Goal: Task Accomplishment & Management: Use online tool/utility

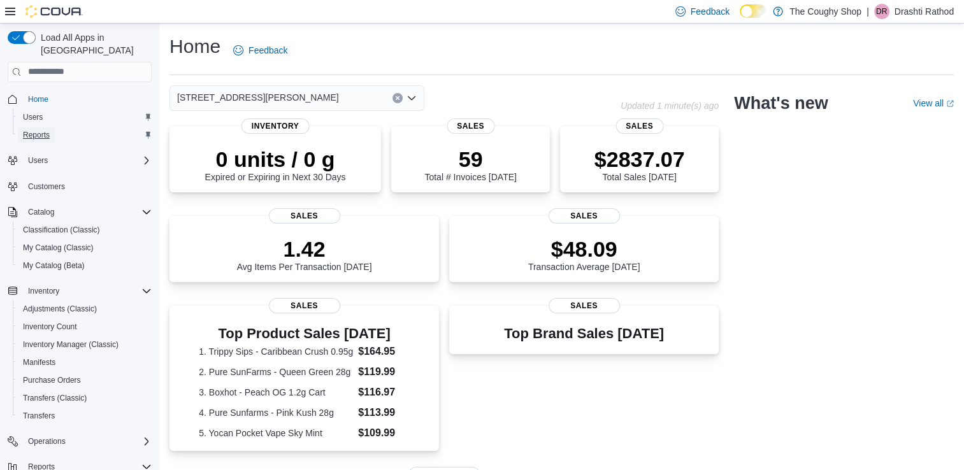
click at [36, 130] on span "Reports" at bounding box center [36, 135] width 27 height 10
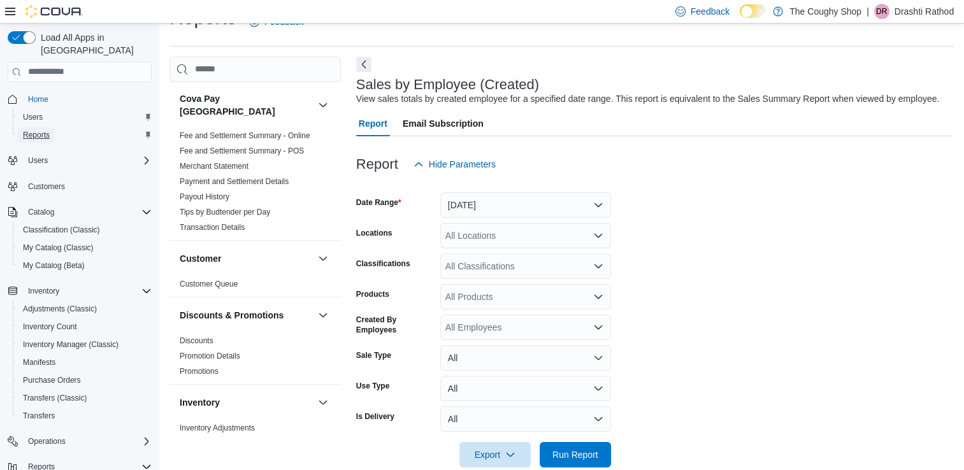
scroll to position [29, 0]
click at [480, 216] on button "[DATE]" at bounding box center [525, 204] width 171 height 25
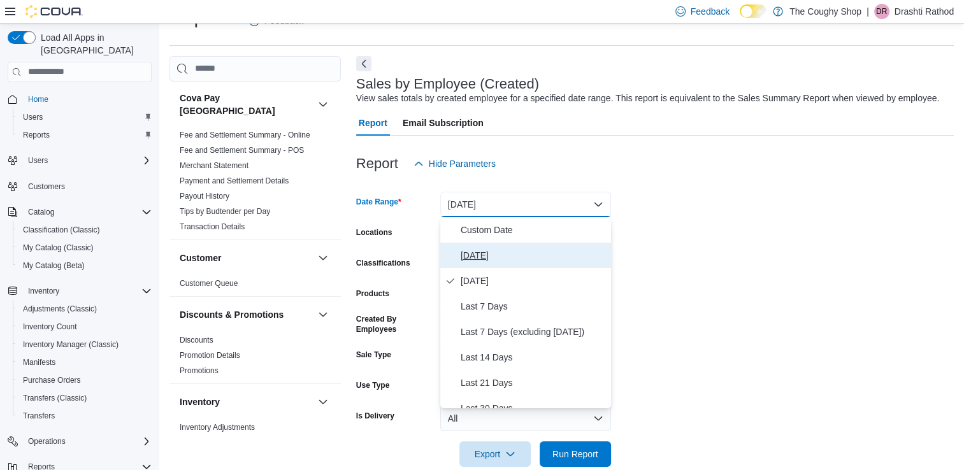
click at [475, 248] on span "[DATE]" at bounding box center [533, 255] width 145 height 15
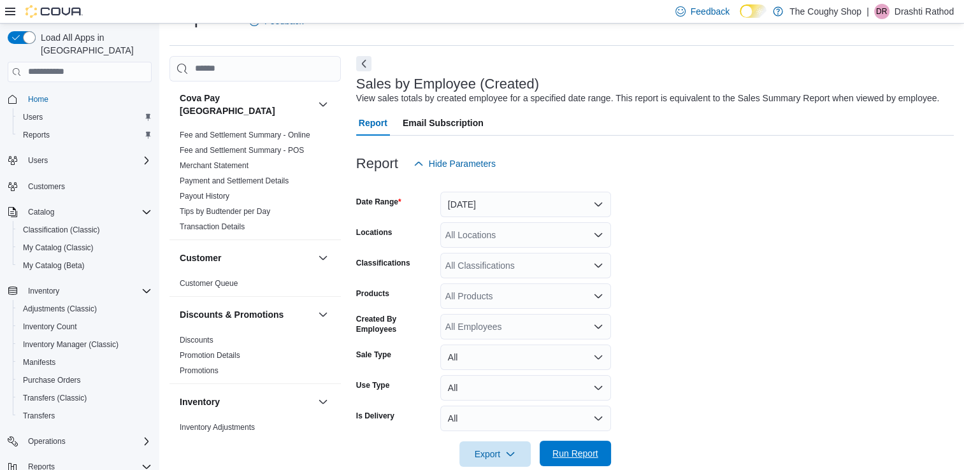
click at [583, 459] on span "Run Report" at bounding box center [575, 453] width 46 height 13
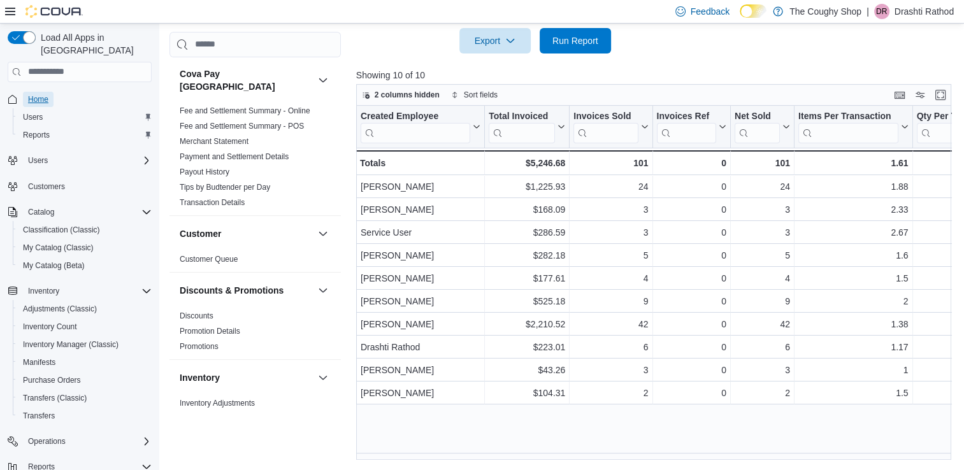
click at [40, 94] on span "Home" at bounding box center [38, 99] width 20 height 10
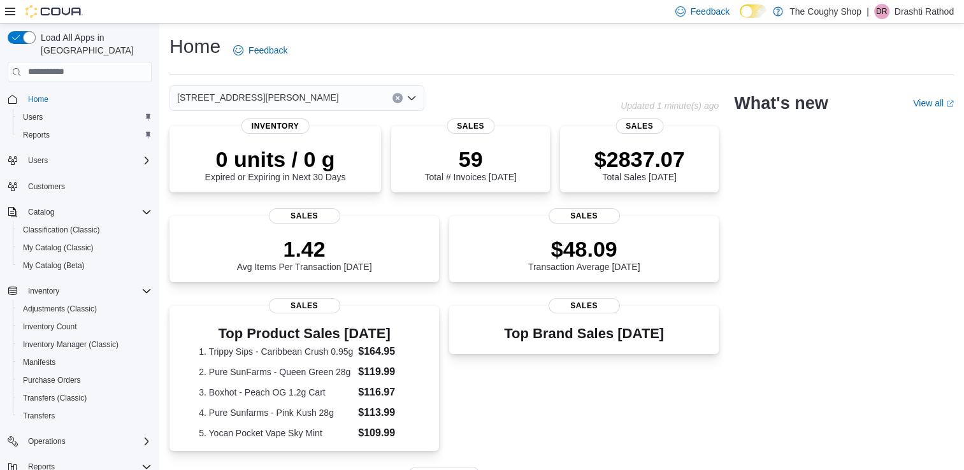
click at [35, 90] on button "Home" at bounding box center [80, 99] width 154 height 18
